Goal: Navigation & Orientation: Find specific page/section

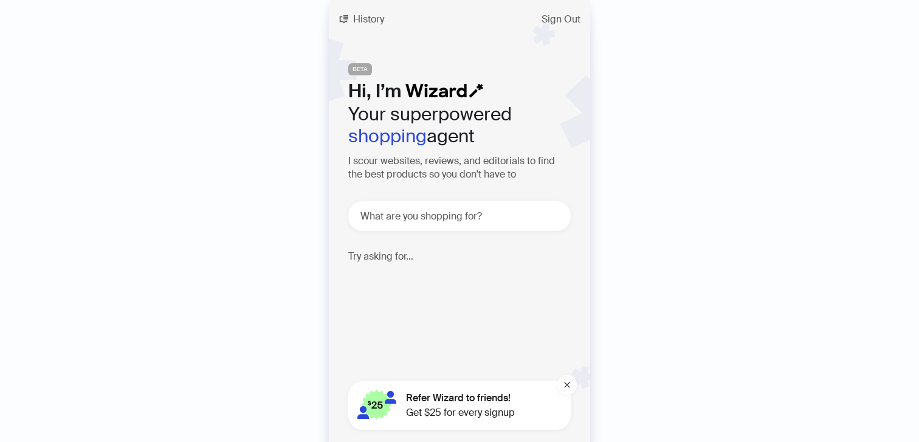
click at [377, 29] on div "History Sign Out BETA Hi, I’m Your superpowered shopping agent I scour websites…" at bounding box center [459, 221] width 261 height 442
click at [374, 23] on span "History" at bounding box center [368, 20] width 31 height 10
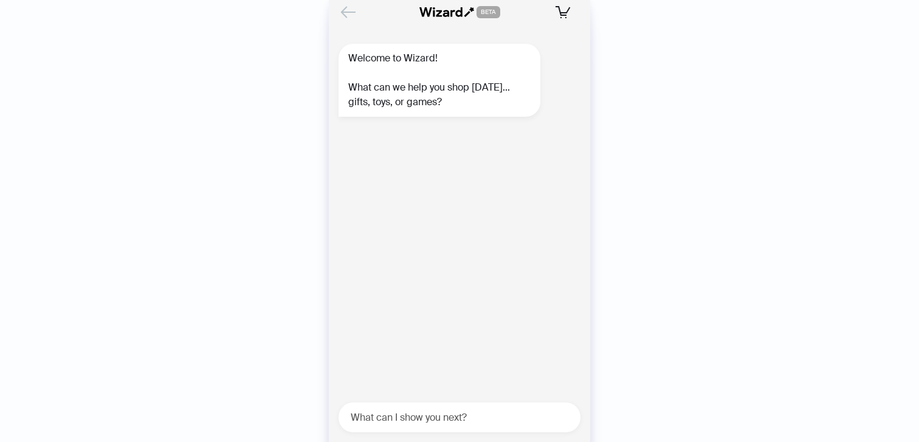
click at [347, 15] on icon "Back" at bounding box center [348, 12] width 21 height 21
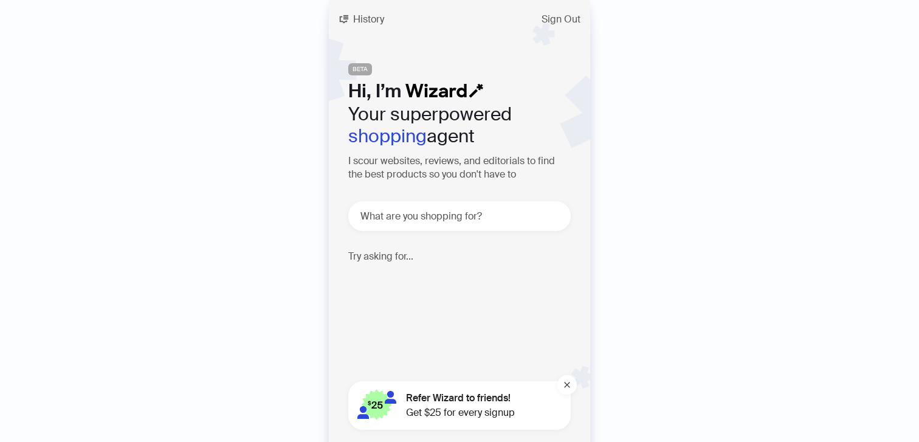
click at [799, 172] on div "History Sign Out BETA Hi, I’m Your superpowered shopping agent I scour websites…" at bounding box center [459, 221] width 919 height 442
